Goal: Use online tool/utility

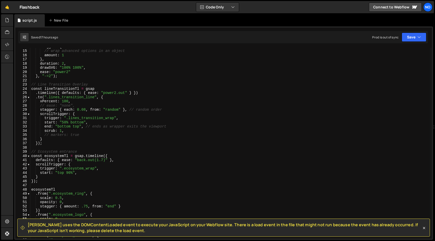
scroll to position [59, 0]
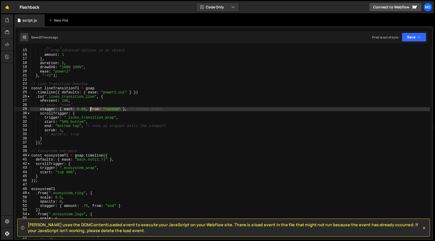
drag, startPoint x: 120, startPoint y: 108, endPoint x: 89, endPoint y: 109, distance: 31.1
click at [89, 109] on div "stagger : { // wrap advanced options in an object amount : 1 } , duration : 2 ,…" at bounding box center [230, 143] width 400 height 199
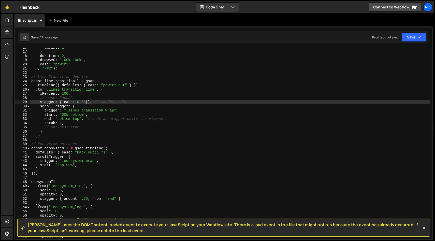
scroll to position [65, 0]
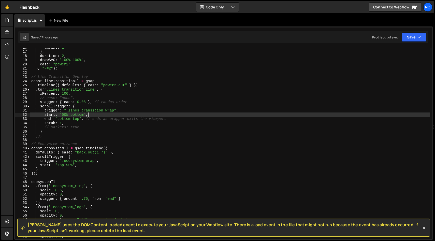
click at [100, 114] on div "amount : 1 } , duration : 2 , drawSVG : "100% 100%" , ease : "power2" } , "-=2"…" at bounding box center [230, 144] width 400 height 199
drag, startPoint x: 67, startPoint y: 115, endPoint x: 63, endPoint y: 116, distance: 3.7
click at [62, 115] on div "amount : 1 } , duration : 2 , drawSVG : "100% 100%" , ease : "power2" } , "-=2"…" at bounding box center [230, 144] width 400 height 199
click at [77, 114] on div "amount : 1 } , duration : 2 , drawSVG : "100% 100%" , ease : "power2" } , "-=2"…" at bounding box center [230, 144] width 400 height 199
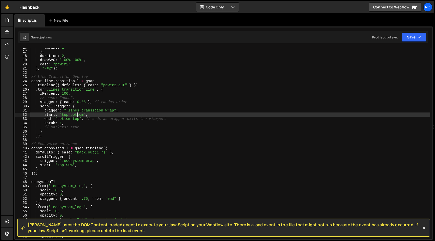
click at [77, 114] on div "amount : 1 } , duration : 2 , drawSVG : "100% 100%" , ease : "power2" } , "-=2"…" at bounding box center [230, 144] width 400 height 199
click at [80, 134] on div "amount : 1 } , duration : 2 , drawSVG : "100% 100%" , ease : "power2" } , "-=2"…" at bounding box center [230, 146] width 400 height 199
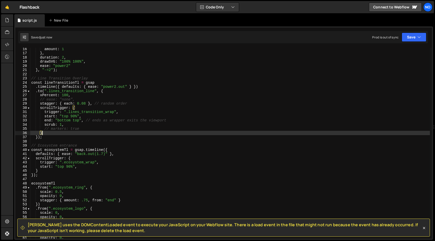
scroll to position [0, 1]
click at [65, 121] on div "amount : 1 } , duration : 2 , drawSVG : "100% 100%" , ease : "power2" } , "-=2"…" at bounding box center [230, 146] width 400 height 199
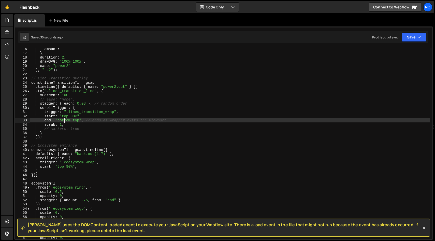
click at [65, 121] on div "amount : 1 } , duration : 2 , drawSVG : "100% 100%" , ease : "power2" } , "-=2"…" at bounding box center [230, 146] width 400 height 199
click at [59, 119] on div "amount : 1 } , duration : 2 , drawSVG : "100% 100%" , ease : "power2" } , "-=2"…" at bounding box center [230, 143] width 400 height 191
click at [59, 119] on div "amount : 1 } , duration : 2 , drawSVG : "100% 100%" , ease : "power2" } , "-=2"…" at bounding box center [230, 146] width 400 height 199
click at [61, 121] on div "amount : 1 } , duration : 2 , drawSVG : "100% 100%" , ease : "power2" } , "-=2"…" at bounding box center [230, 146] width 400 height 199
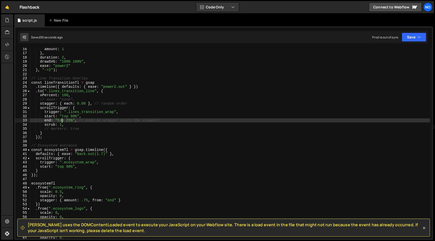
click at [61, 121] on div "amount : 1 } , duration : 2 , drawSVG : "100% 100%" , ease : "power2" } , "-=2"…" at bounding box center [230, 146] width 400 height 199
click at [80, 121] on div "amount : 1 } , duration : 2 , drawSVG : "100% 100%" , ease : "power2" } , "-=2"…" at bounding box center [230, 146] width 400 height 199
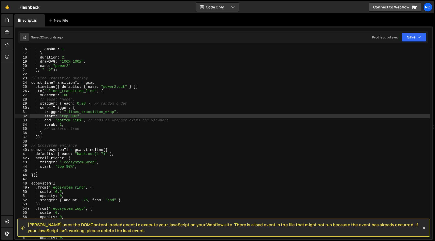
drag, startPoint x: 72, startPoint y: 116, endPoint x: 76, endPoint y: 118, distance: 4.5
click at [72, 116] on div "amount : 1 } , duration : 2 , drawSVG : "100% 100%" , ease : "power2" } , "-=2"…" at bounding box center [230, 146] width 400 height 199
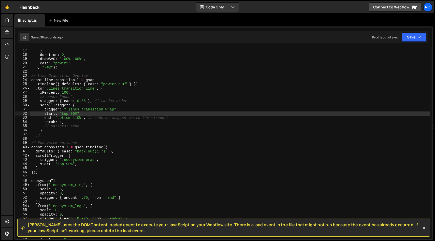
click at [91, 125] on div "amount : 1 } , duration : 2 , drawSVG : "100% 100%" , ease : "power2" } , "-=2"…" at bounding box center [230, 143] width 400 height 199
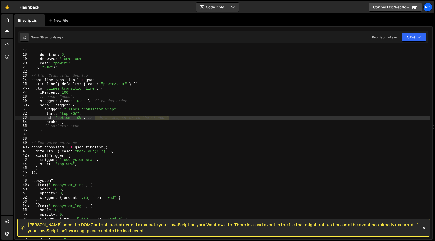
drag, startPoint x: 149, startPoint y: 117, endPoint x: 90, endPoint y: 118, distance: 58.6
click at [90, 118] on div "amount : 1 } , duration : 2 , drawSVG : "100% 100%" , ease : "power2" } , "-=2"…" at bounding box center [230, 143] width 400 height 199
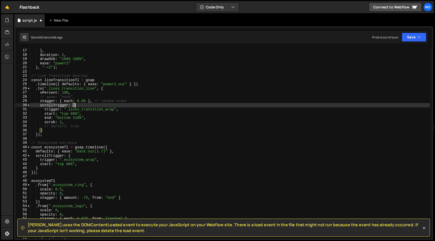
scroll to position [0, 3]
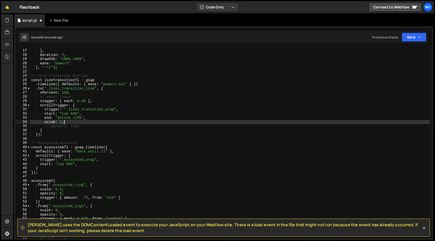
click at [132, 122] on div "amount : 1 } , duration : 2 , drawSVG : "100% 100%" , ease : "power2" } , "-=2"…" at bounding box center [230, 143] width 400 height 199
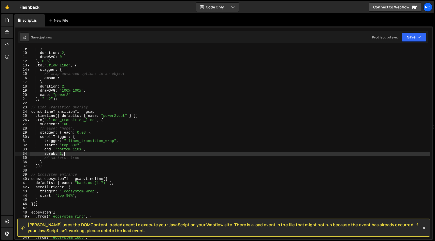
scroll to position [37, 0]
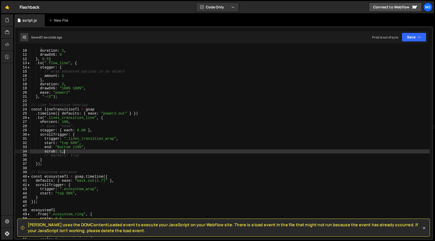
click at [61, 152] on div "} , duration : 2 , drawSVG : 0 } , 0.5 ) . to ( ".flow_line" , { stagger : { //…" at bounding box center [230, 143] width 400 height 199
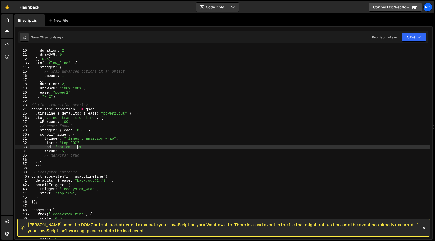
click at [76, 148] on div "} , duration : 2 , drawSVG : 0 } , 0.5 ) . to ( ".flow_line" , { stagger : { //…" at bounding box center [230, 143] width 400 height 199
click at [80, 147] on div "} , duration : 2 , drawSVG : 0 } , 0.5 ) . to ( ".flow_line" , { stagger : { //…" at bounding box center [230, 143] width 400 height 199
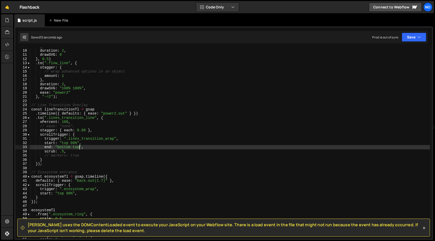
click at [73, 147] on div "} , duration : 2 , drawSVG : 0 } , 0.5 ) . to ( ".flow_line" , { stagger : { //…" at bounding box center [230, 143] width 400 height 199
click at [73, 146] on div "} , duration : 2 , drawSVG : 0 } , 0.5 ) . to ( ".flow_line" , { stagger : { //…" at bounding box center [230, 143] width 400 height 199
drag, startPoint x: 75, startPoint y: 147, endPoint x: 84, endPoint y: 156, distance: 12.2
click at [74, 147] on div "} , duration : 2 , drawSVG : 0 } , 0.5 ) . to ( ".flow_line" , { stagger : { //…" at bounding box center [230, 143] width 400 height 199
click at [146, 134] on div "} , duration : 2 , drawSVG : 0 } , 0.5 ) . to ( ".flow_line" , { stagger : { //…" at bounding box center [230, 143] width 400 height 199
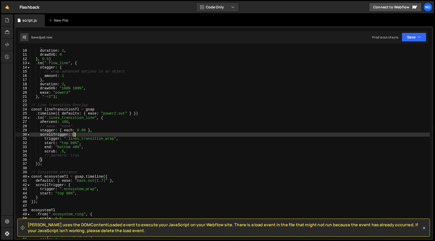
scroll to position [0, 3]
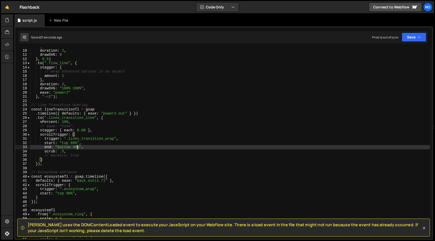
drag, startPoint x: 78, startPoint y: 147, endPoint x: 81, endPoint y: 148, distance: 2.8
click at [77, 147] on div "} , duration : 2 , drawSVG : 0 } , 0.5 ) . to ( ".flow_line" , { stagger : { //…" at bounding box center [230, 143] width 400 height 199
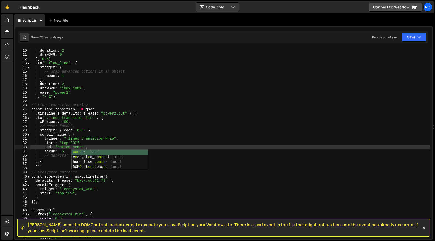
scroll to position [0, 4]
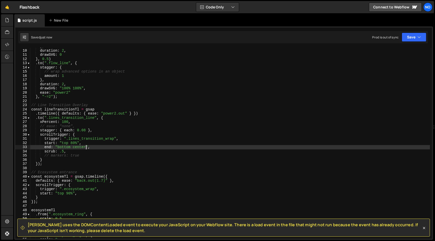
type textarea "end: "bottom center","
